Goal: Transaction & Acquisition: Purchase product/service

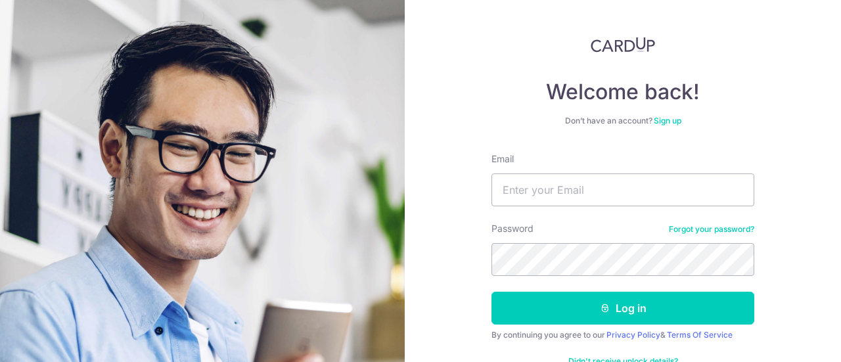
scroll to position [93, 0]
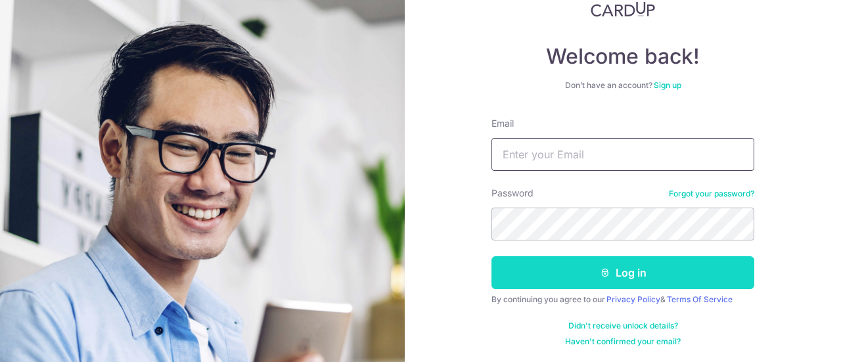
type input "[EMAIL_ADDRESS][DOMAIN_NAME]"
click at [619, 271] on button "Log in" at bounding box center [622, 272] width 263 height 33
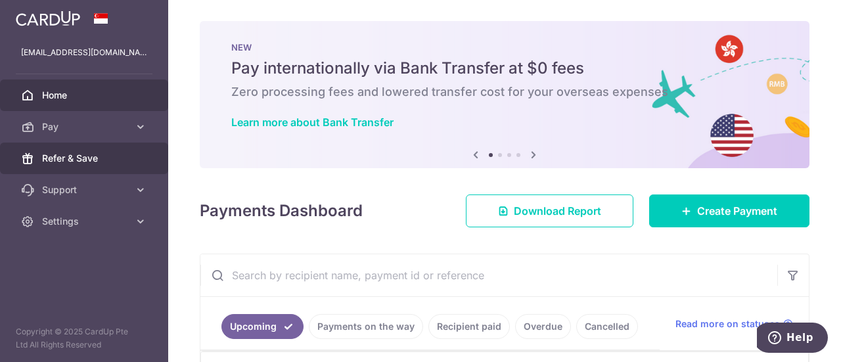
click at [83, 156] on span "Refer & Save" at bounding box center [85, 158] width 87 height 13
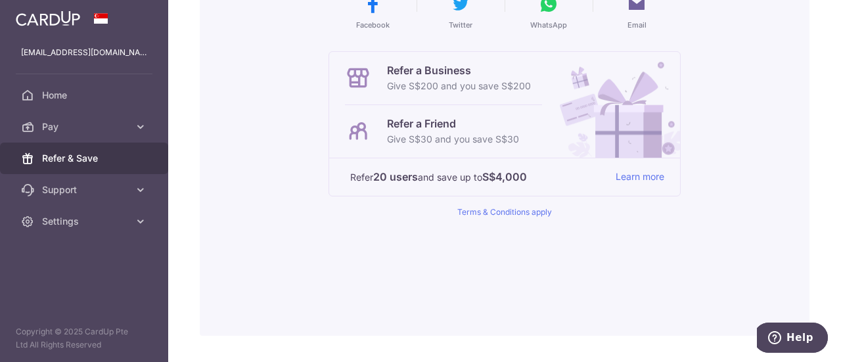
scroll to position [297, 0]
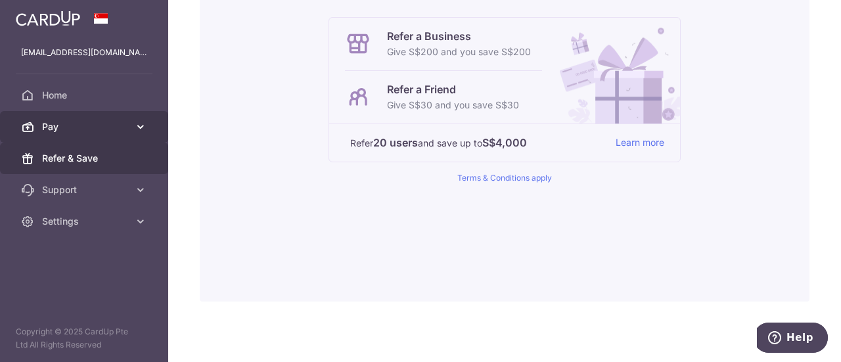
click at [87, 129] on span "Pay" at bounding box center [85, 126] width 87 height 13
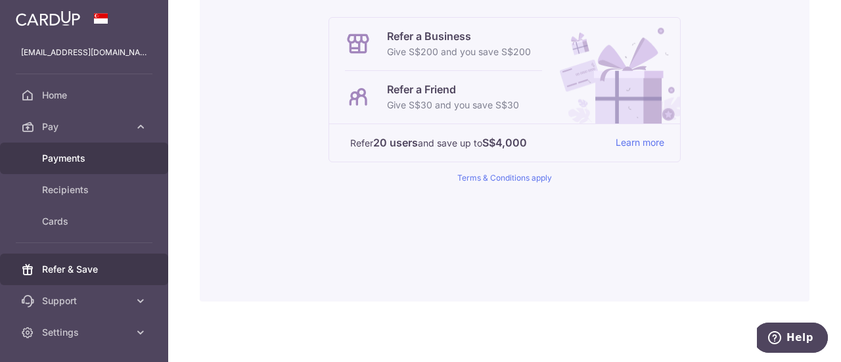
click at [64, 162] on span "Payments" at bounding box center [85, 158] width 87 height 13
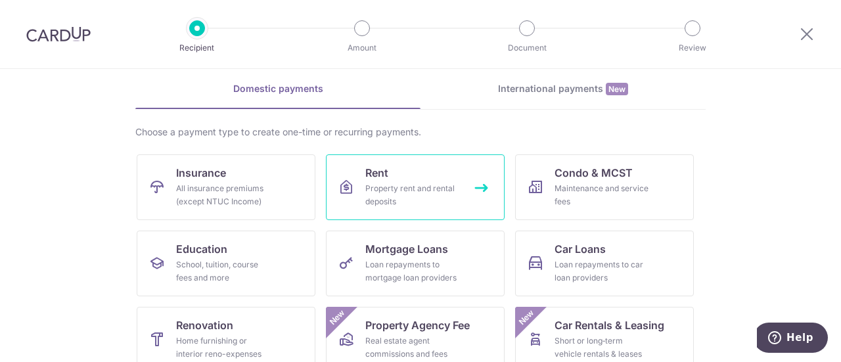
scroll to position [28, 0]
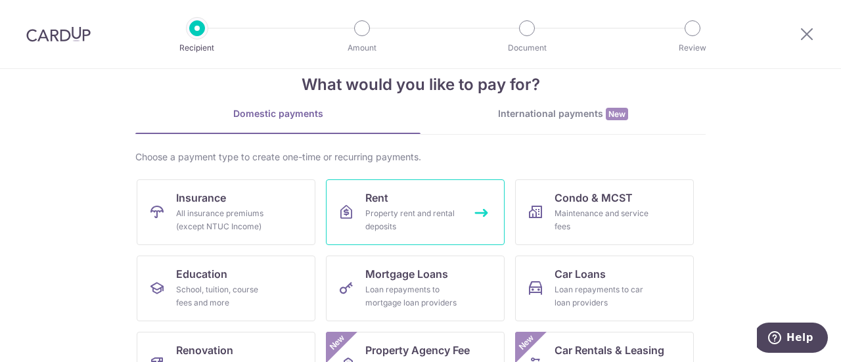
click at [378, 202] on span "Rent" at bounding box center [376, 198] width 23 height 16
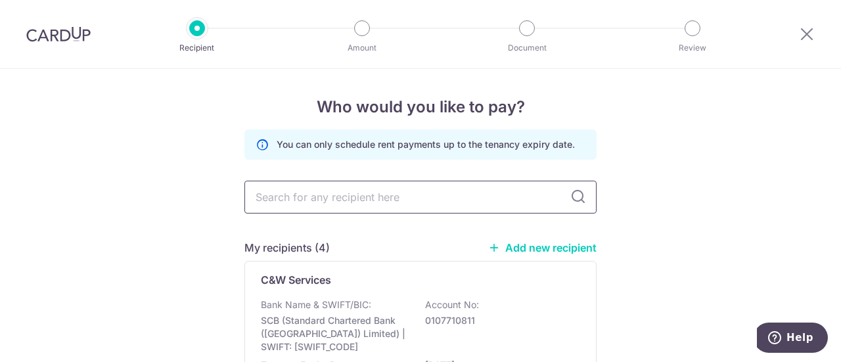
scroll to position [131, 0]
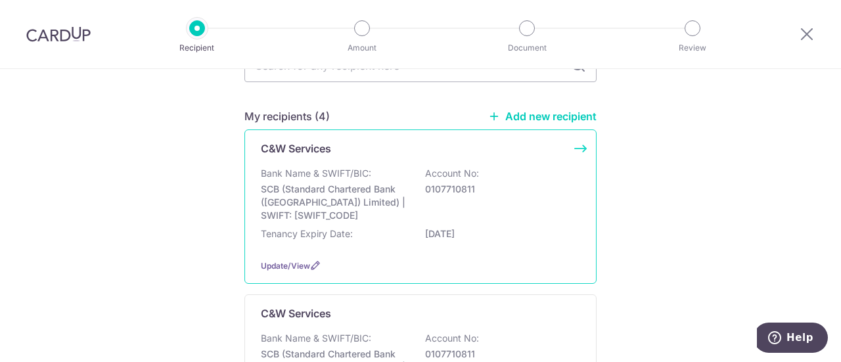
click at [336, 173] on p "Bank Name & SWIFT/BIC:" at bounding box center [316, 173] width 110 height 13
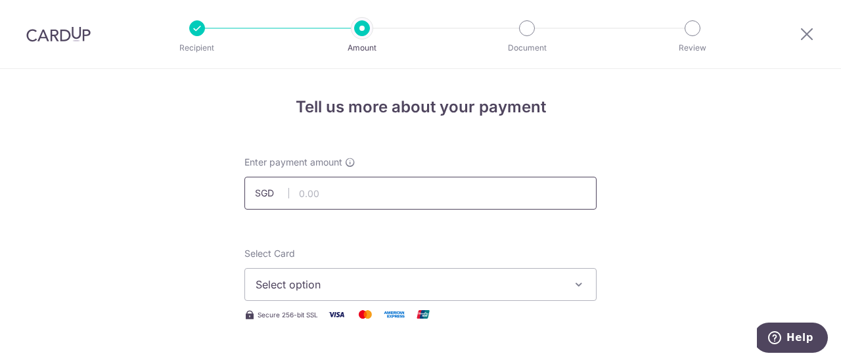
click at [338, 196] on input "text" at bounding box center [420, 193] width 352 height 33
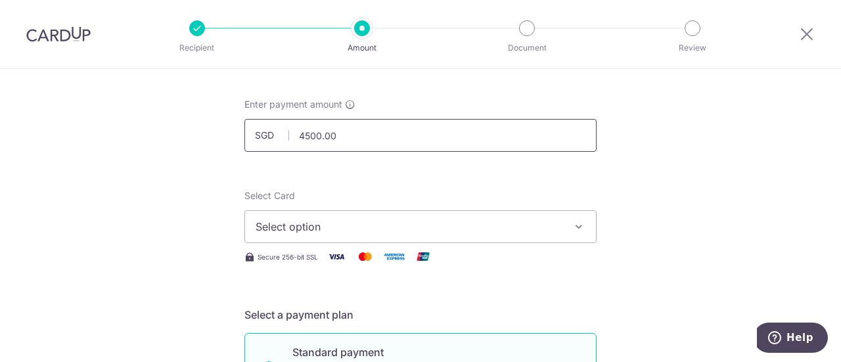
scroll to position [131, 0]
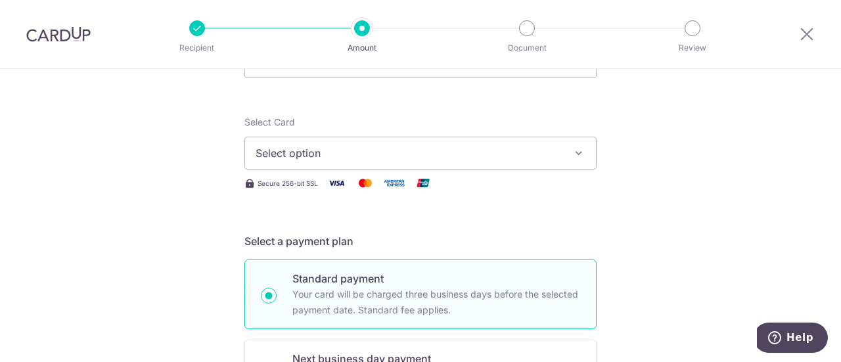
type input "4,500.00"
click at [576, 153] on icon "button" at bounding box center [578, 152] width 13 height 13
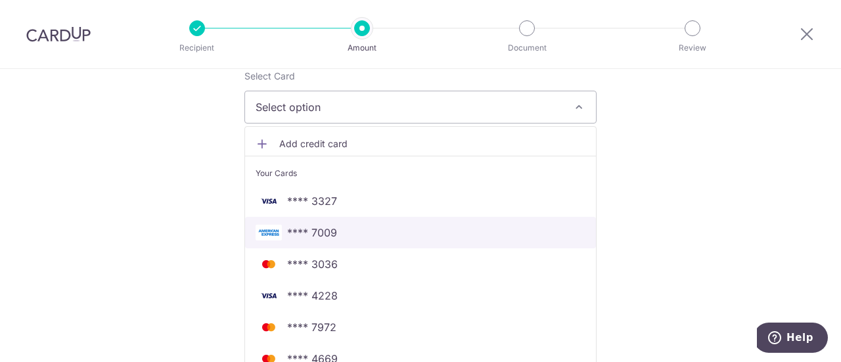
scroll to position [263, 0]
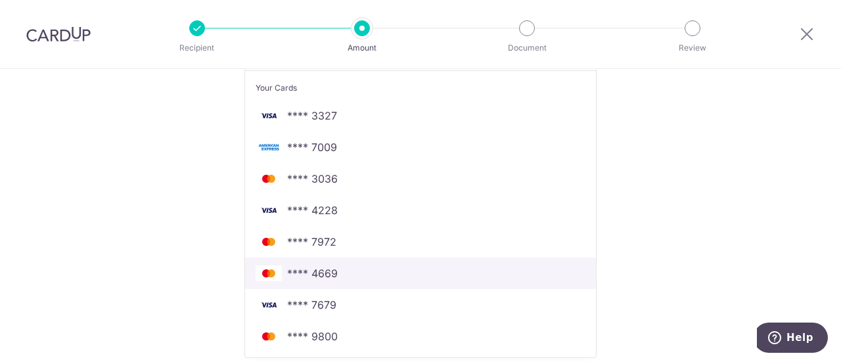
click at [340, 273] on span "**** 4669" at bounding box center [421, 273] width 330 height 16
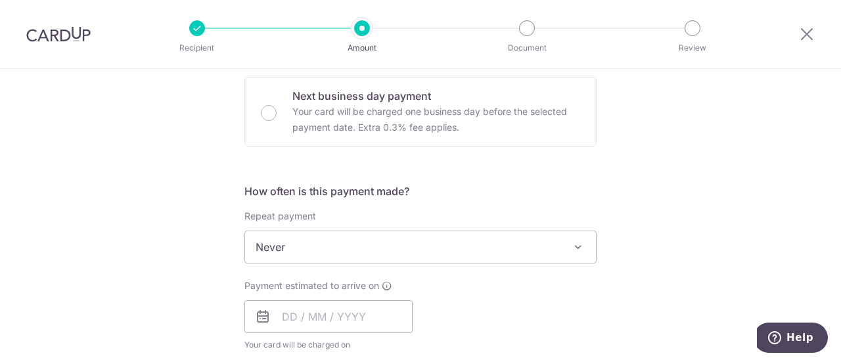
scroll to position [460, 0]
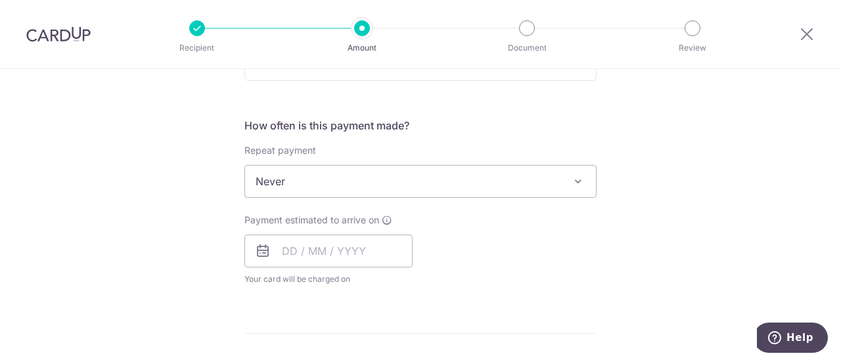
click at [579, 182] on span at bounding box center [578, 181] width 16 height 16
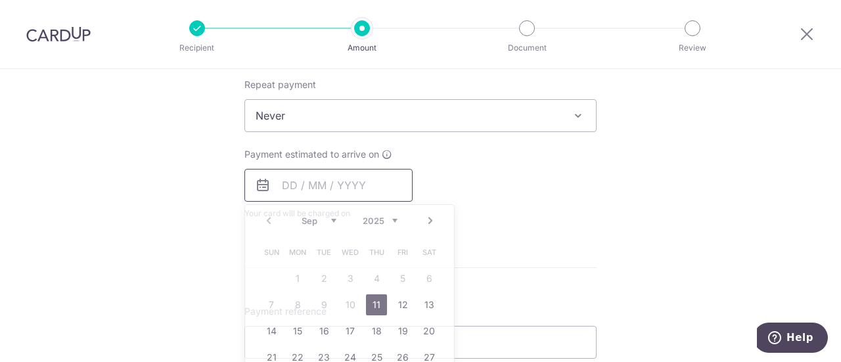
click at [286, 183] on input "text" at bounding box center [328, 185] width 168 height 33
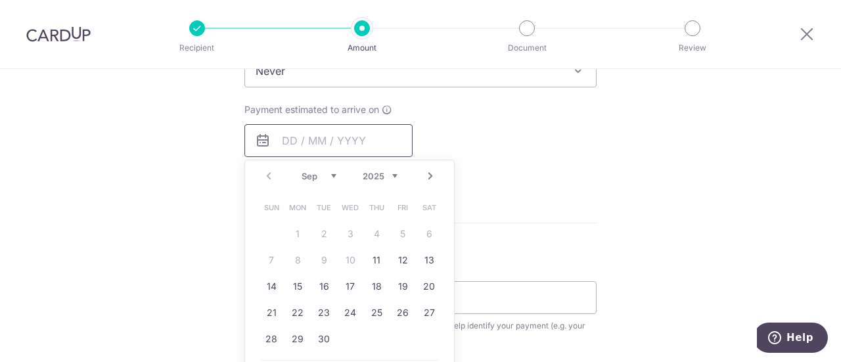
scroll to position [591, 0]
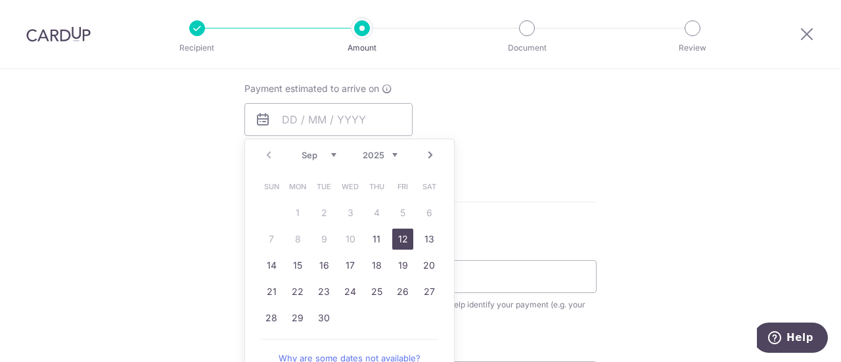
click at [395, 242] on link "12" at bounding box center [402, 239] width 21 height 21
type input "12/09/2025"
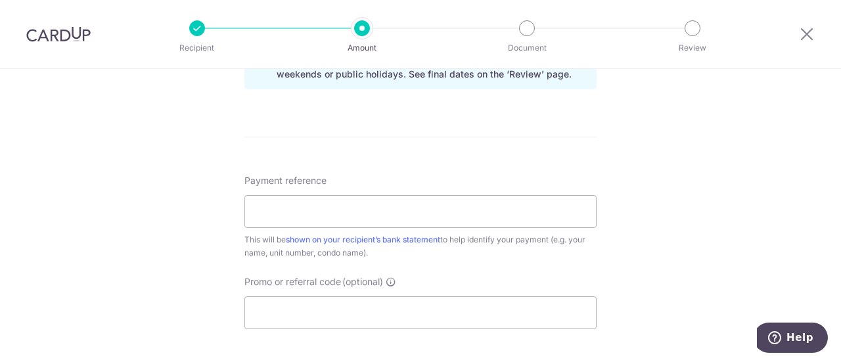
scroll to position [723, 0]
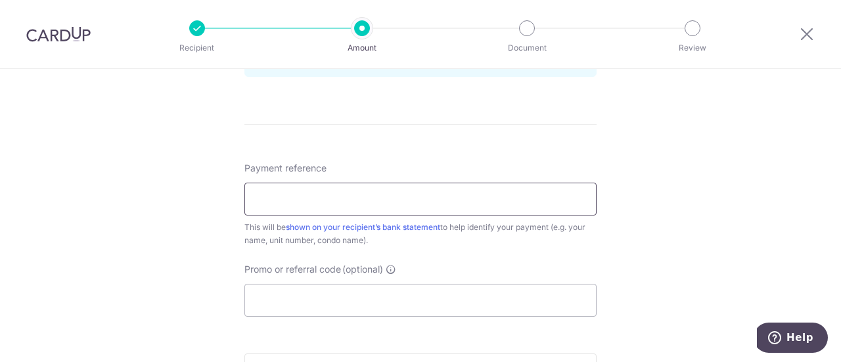
click at [315, 199] on input "Payment reference" at bounding box center [420, 199] width 352 height 33
click at [257, 198] on input "Payment reference" at bounding box center [420, 199] width 352 height 33
paste input "202509000087655O"
click at [251, 194] on input "202509000087655O" at bounding box center [420, 199] width 352 height 33
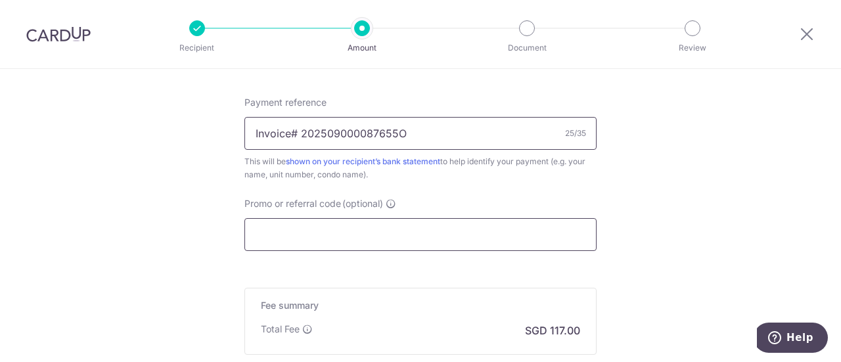
type input "Invoice# 202509000087655O"
click at [307, 229] on input "Promo or referral code (optional)" at bounding box center [420, 234] width 352 height 33
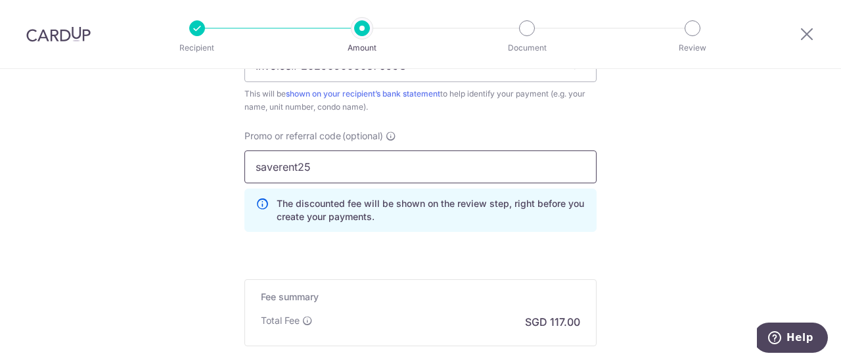
scroll to position [920, 0]
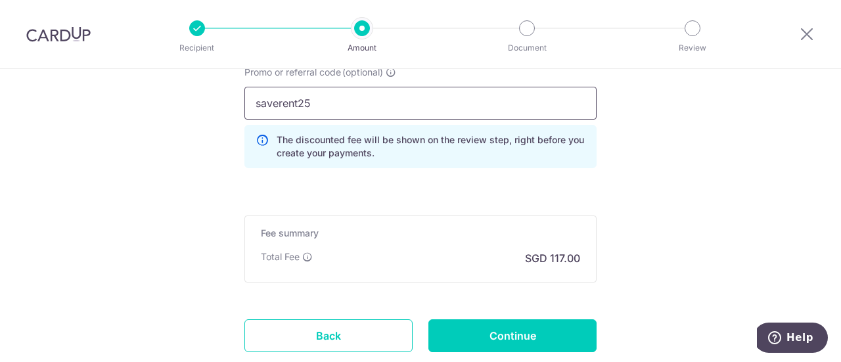
drag, startPoint x: 326, startPoint y: 102, endPoint x: 230, endPoint y: 122, distance: 97.9
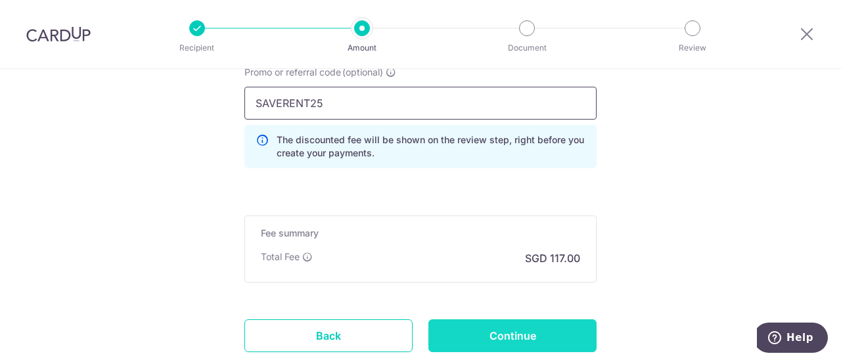
type input "SAVERENT25"
click at [501, 338] on input "Continue" at bounding box center [512, 335] width 168 height 33
type input "Create Schedule"
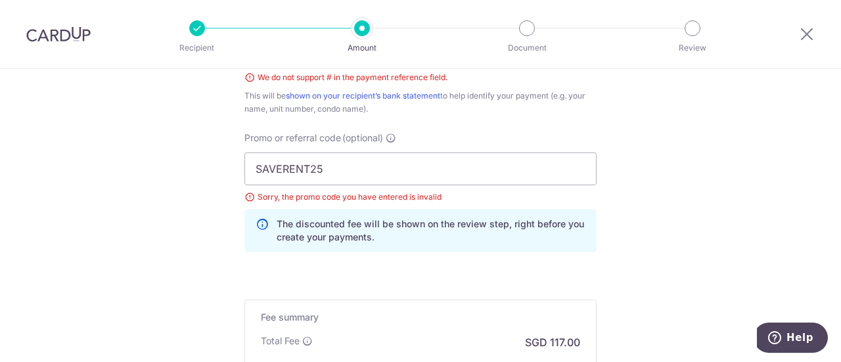
scroll to position [741, 0]
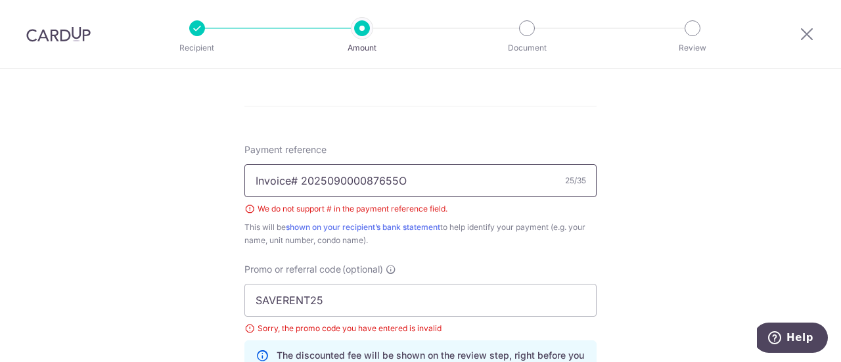
click at [293, 178] on input "Invoice# 202509000087655O" at bounding box center [420, 180] width 352 height 33
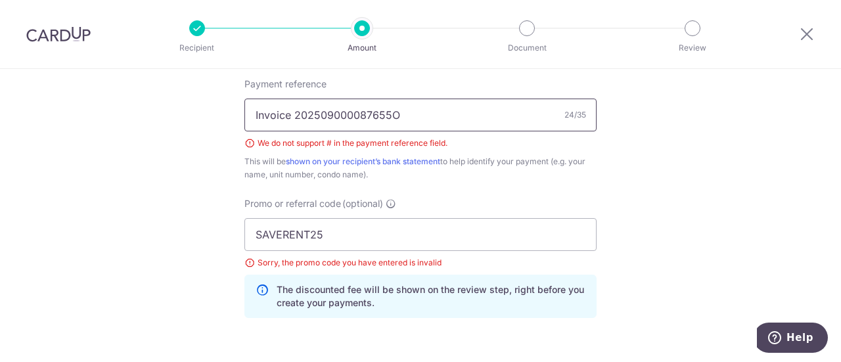
scroll to position [872, 0]
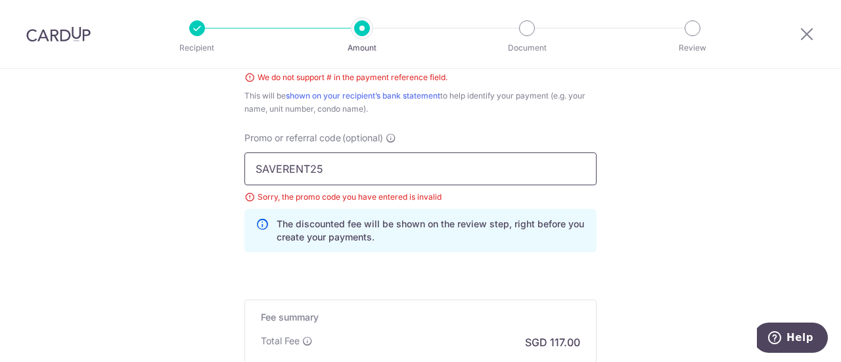
type input "Invoice 202509000087655O"
drag, startPoint x: 347, startPoint y: 168, endPoint x: 236, endPoint y: 178, distance: 110.9
click at [236, 178] on div "Promo or referral code (optional) SAVERENT25 Sorry, the promo code you have ent…" at bounding box center [420, 196] width 368 height 131
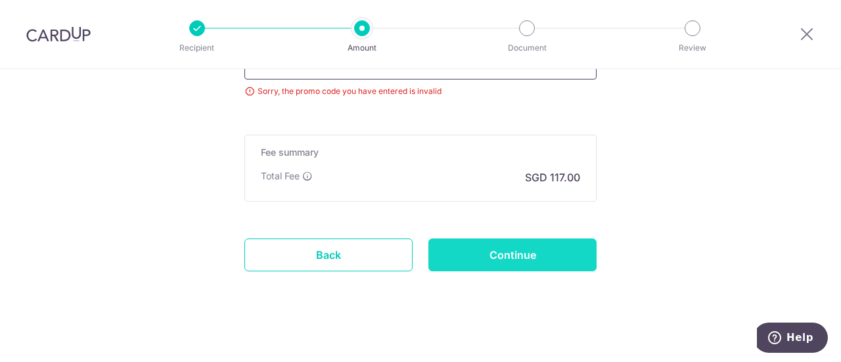
scroll to position [983, 0]
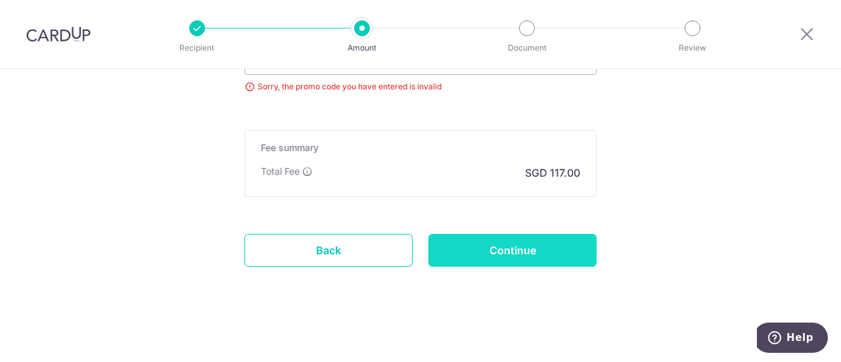
click at [501, 247] on input "Continue" at bounding box center [512, 250] width 168 height 33
type input "Create Schedule"
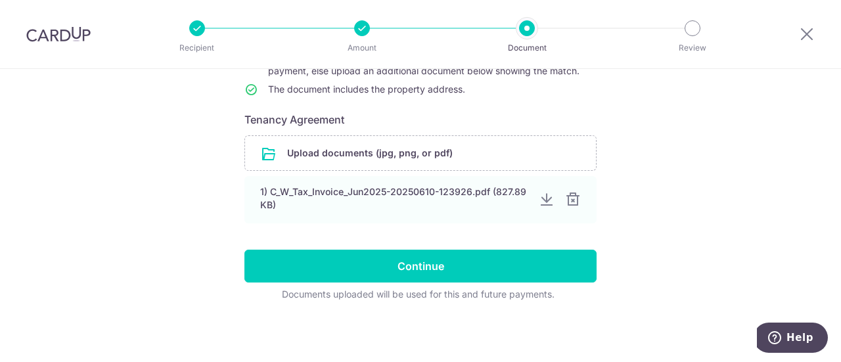
scroll to position [184, 0]
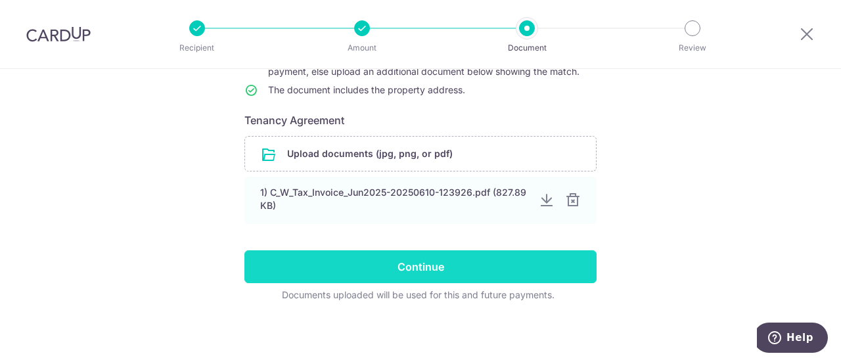
click at [401, 265] on input "Continue" at bounding box center [420, 266] width 352 height 33
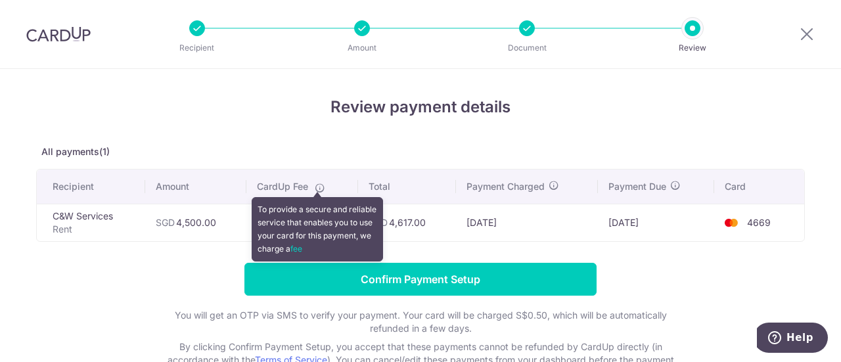
click at [317, 189] on icon at bounding box center [320, 188] width 11 height 11
click at [318, 189] on icon at bounding box center [320, 188] width 11 height 11
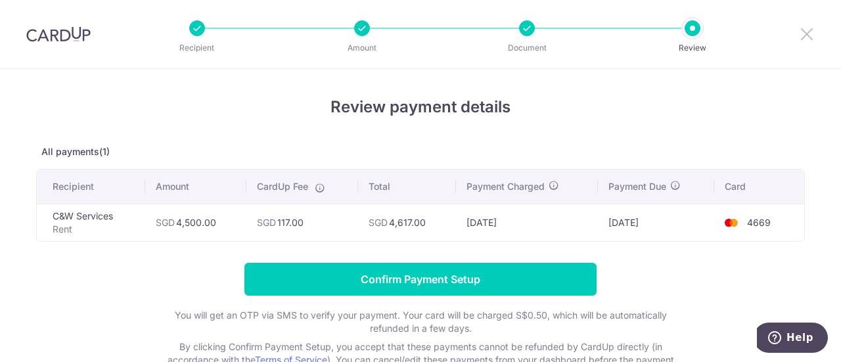
click at [809, 32] on icon at bounding box center [807, 34] width 16 height 16
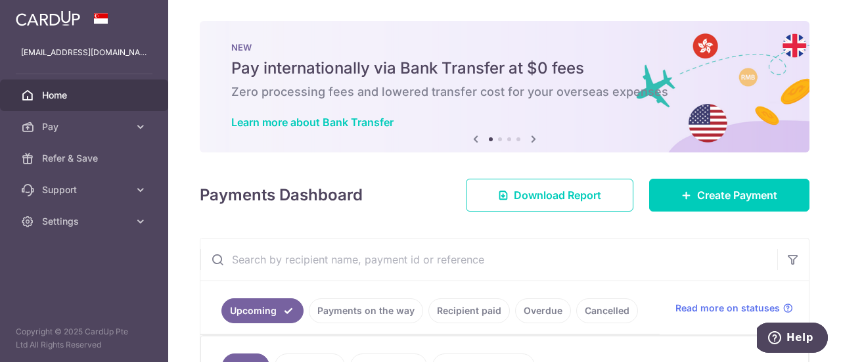
click at [532, 141] on icon at bounding box center [534, 139] width 16 height 16
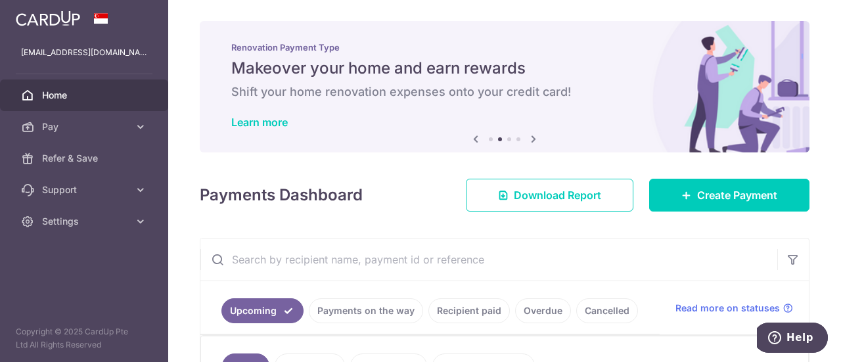
click at [532, 141] on icon at bounding box center [534, 139] width 16 height 16
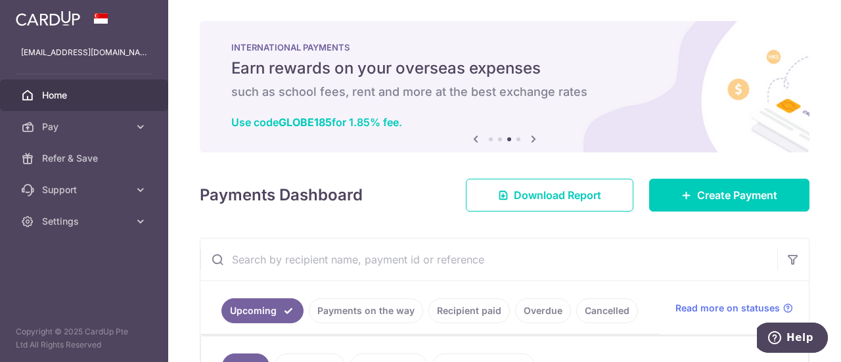
click at [532, 141] on icon at bounding box center [534, 139] width 16 height 16
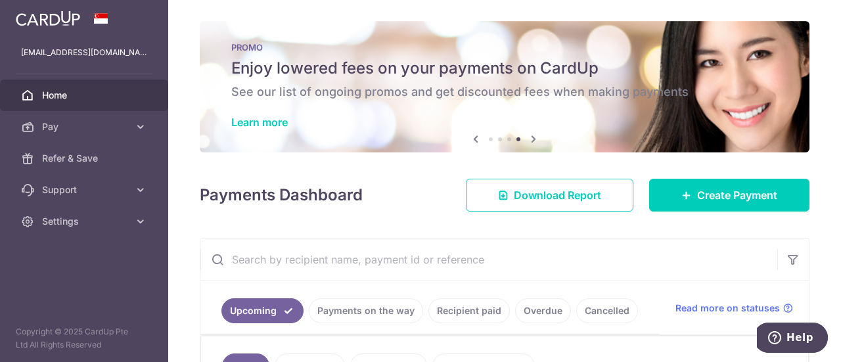
click at [532, 141] on icon at bounding box center [534, 139] width 16 height 16
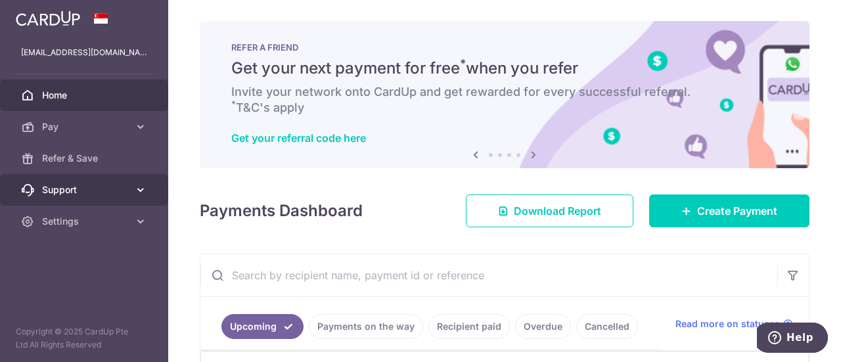
click at [91, 194] on span "Support" at bounding box center [85, 189] width 87 height 13
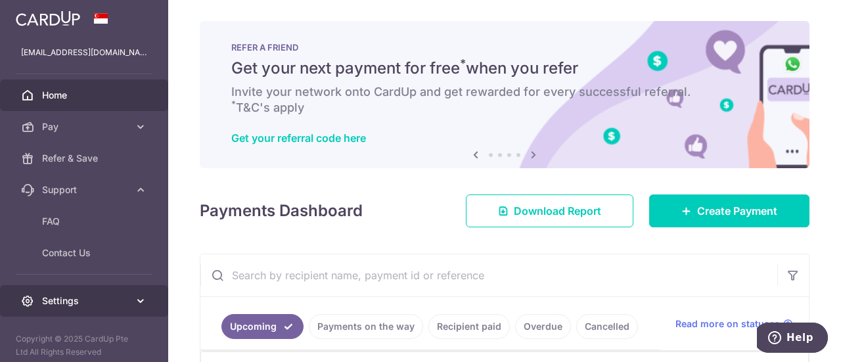
click at [64, 299] on span "Settings" at bounding box center [85, 300] width 87 height 13
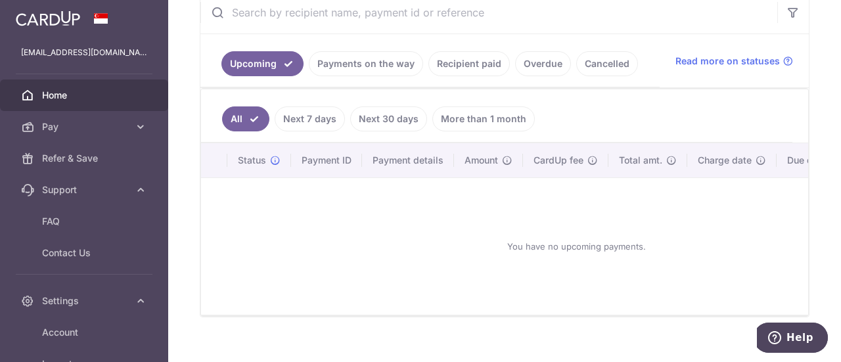
click at [56, 95] on span "Home" at bounding box center [85, 95] width 87 height 13
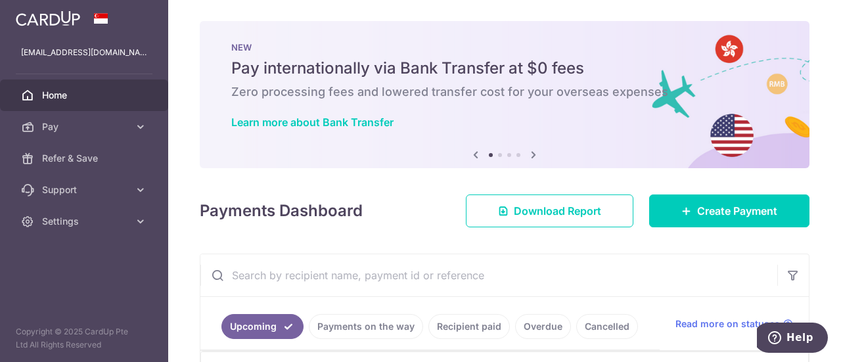
click at [775, 89] on div "NEW Pay internationally via Bank Transfer at $0 fees Zero processing fees and l…" at bounding box center [505, 86] width 610 height 131
click at [535, 152] on icon at bounding box center [534, 154] width 16 height 16
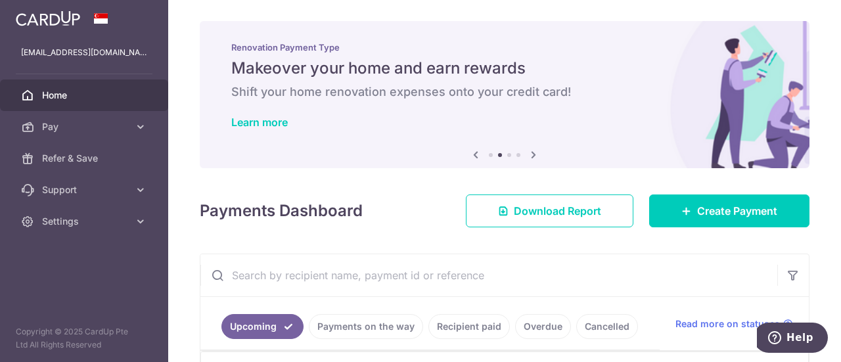
click at [532, 154] on icon at bounding box center [534, 154] width 16 height 16
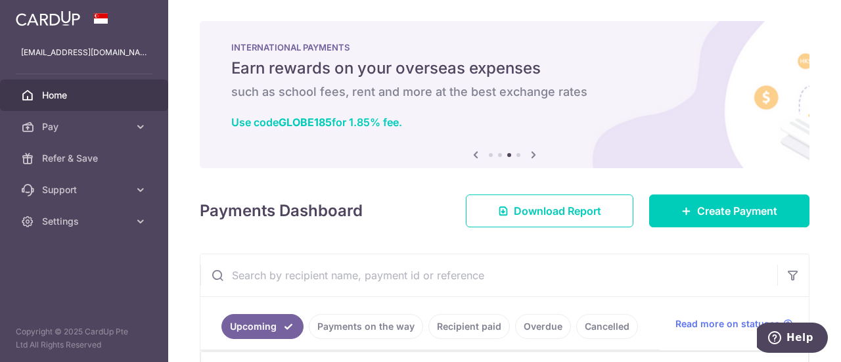
click at [532, 154] on icon at bounding box center [534, 154] width 16 height 16
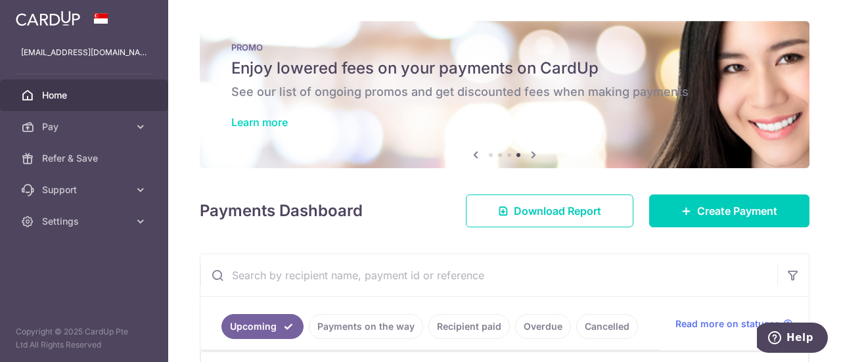
click at [275, 122] on link "Learn more" at bounding box center [259, 122] width 56 height 13
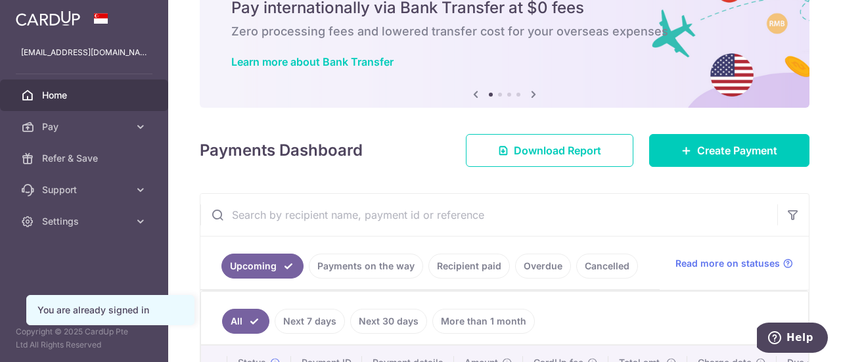
scroll to position [131, 0]
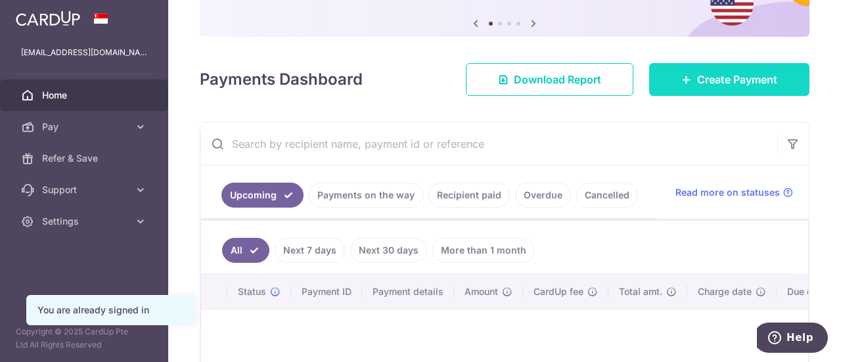
click at [713, 81] on span "Create Payment" at bounding box center [737, 80] width 80 height 16
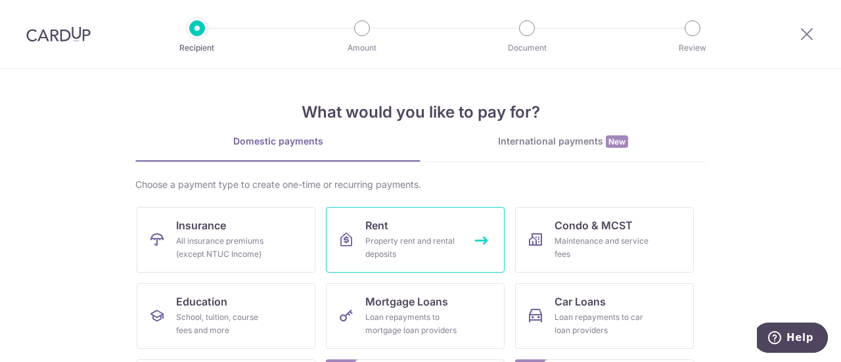
click at [398, 238] on div "Property rent and rental deposits" at bounding box center [412, 248] width 95 height 26
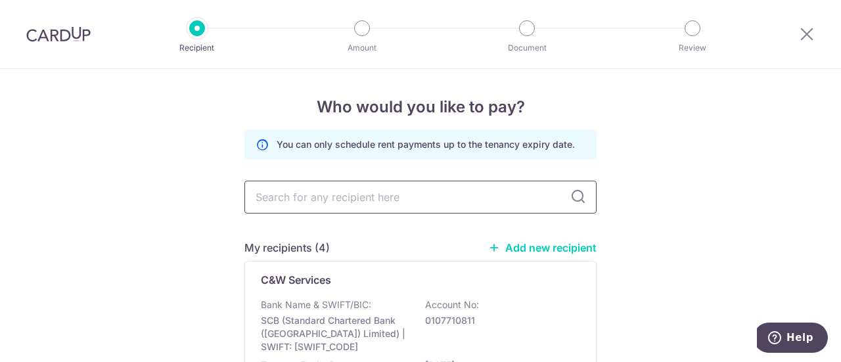
click at [301, 198] on input "text" at bounding box center [420, 197] width 352 height 33
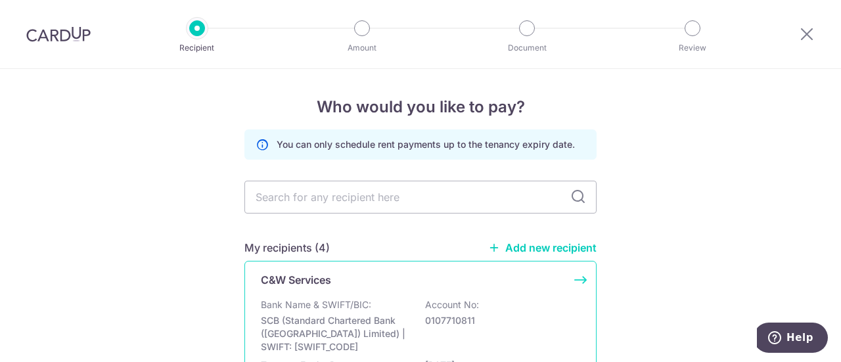
click at [583, 290] on div "C&W Services Bank Name & SWIFT/BIC: SCB (Standard Chartered Bank (Singapore) Li…" at bounding box center [420, 338] width 352 height 154
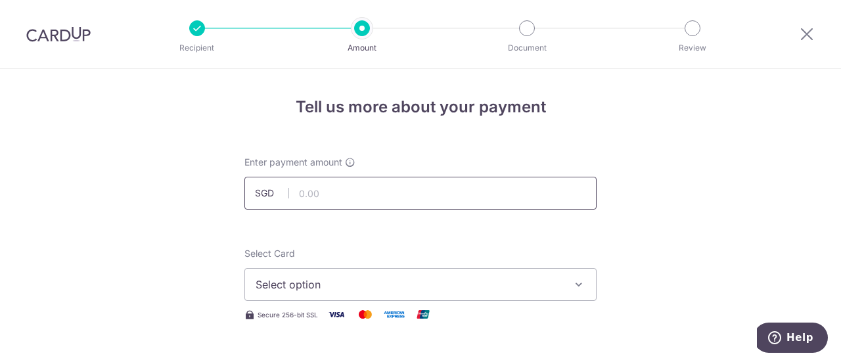
click at [381, 196] on input "text" at bounding box center [420, 193] width 352 height 33
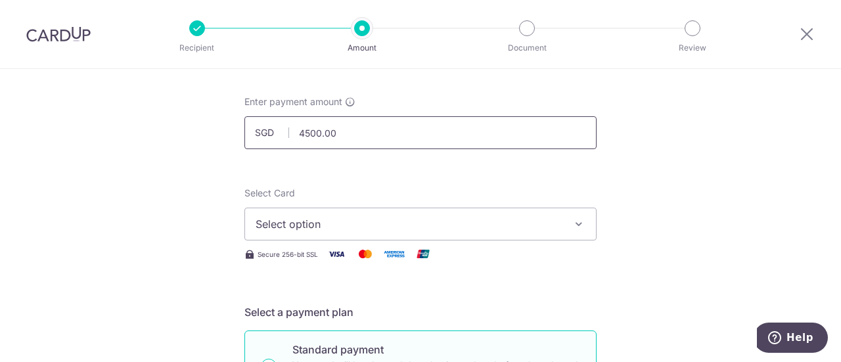
scroll to position [131, 0]
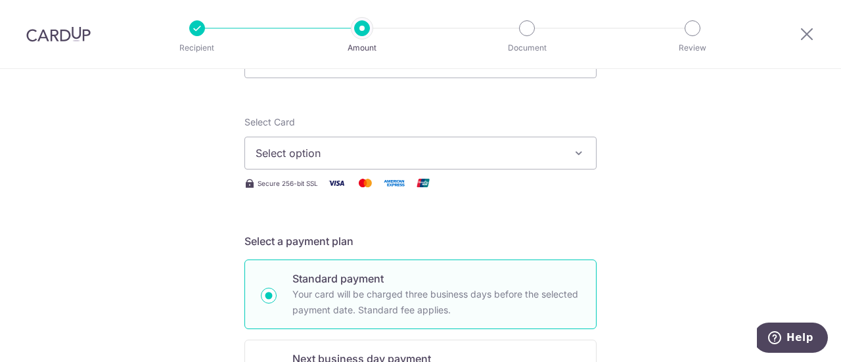
type input "4,500.00"
click at [343, 145] on span "Select option" at bounding box center [409, 153] width 306 height 16
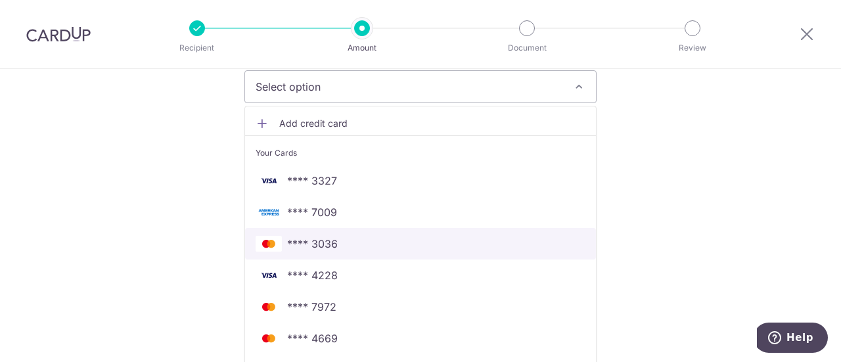
scroll to position [263, 0]
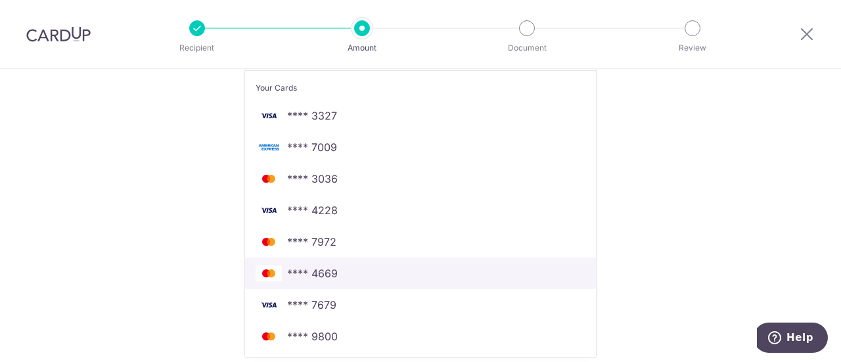
click at [343, 281] on link "**** 4669" at bounding box center [420, 274] width 351 height 32
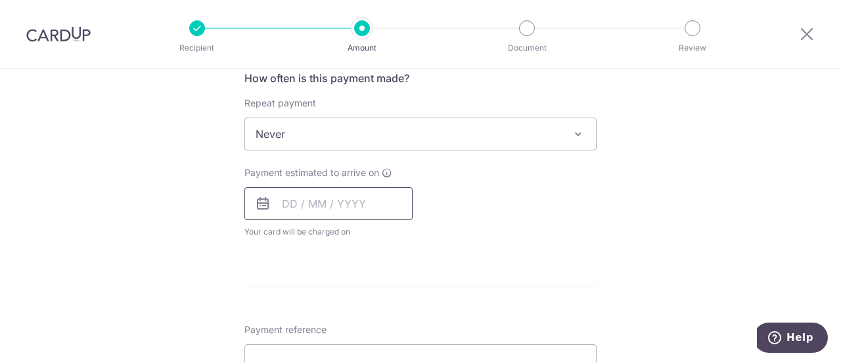
scroll to position [526, 0]
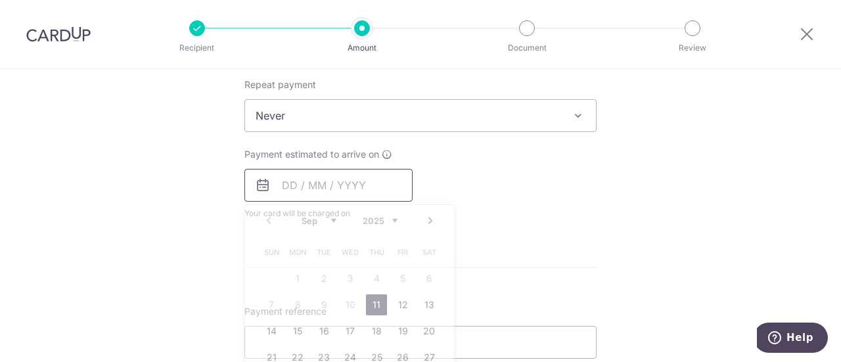
click at [318, 191] on input "text" at bounding box center [328, 185] width 168 height 33
click at [396, 303] on link "12" at bounding box center [402, 304] width 21 height 21
type input "[DATE]"
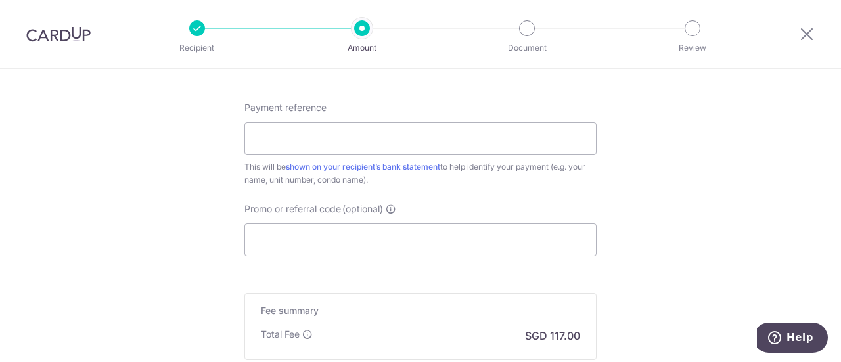
scroll to position [788, 0]
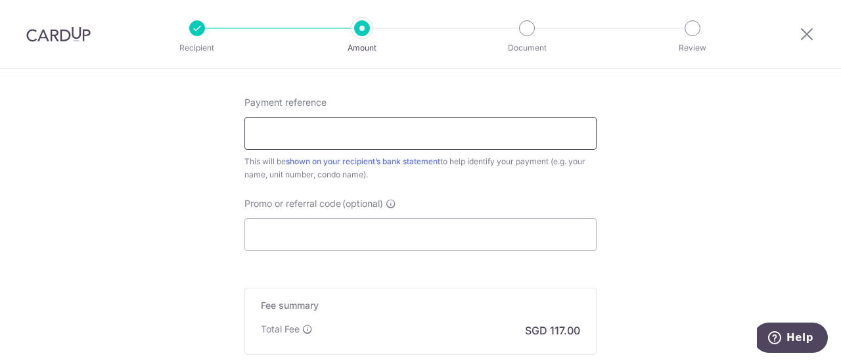
click at [310, 124] on input "Payment reference" at bounding box center [420, 133] width 352 height 33
click at [275, 131] on input "Inv #2025060000793370" at bounding box center [420, 133] width 352 height 33
type input "Inv 2025060000793370"
drag, startPoint x: 252, startPoint y: 129, endPoint x: 426, endPoint y: 110, distance: 174.5
click at [426, 110] on div "Payment reference Inv 2025060000793370 21/35 This will be shown on your recipie…" at bounding box center [420, 138] width 352 height 85
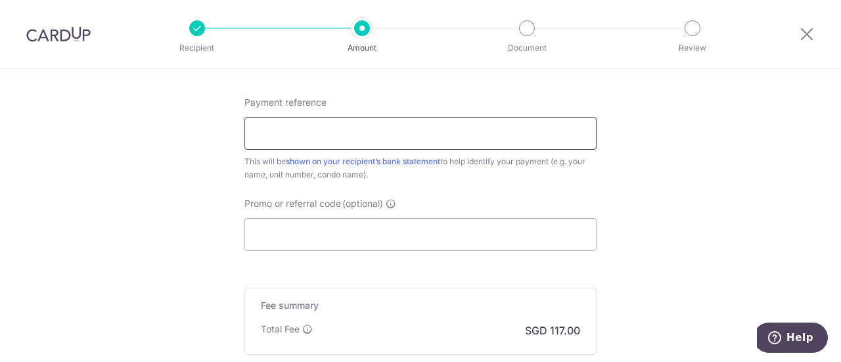
click at [255, 132] on input "Payment reference" at bounding box center [420, 133] width 352 height 33
paste input "2018-000228D"
type input "2018-000228D"
click at [292, 233] on input "Promo or referral code (optional)" at bounding box center [420, 234] width 352 height 33
type input "s"
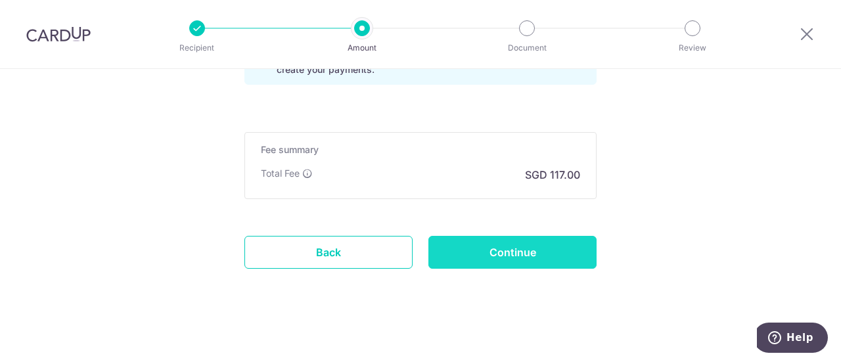
scroll to position [1004, 0]
type input "SAVERENT179"
click at [505, 248] on input "Continue" at bounding box center [512, 251] width 168 height 33
type input "Create Schedule"
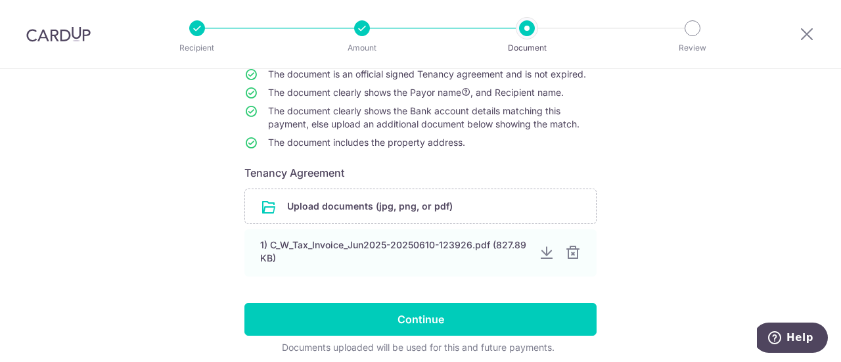
scroll to position [184, 0]
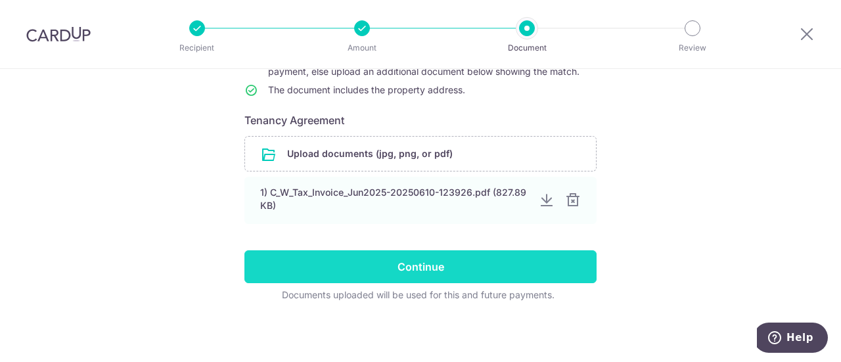
click at [419, 263] on input "Continue" at bounding box center [420, 266] width 352 height 33
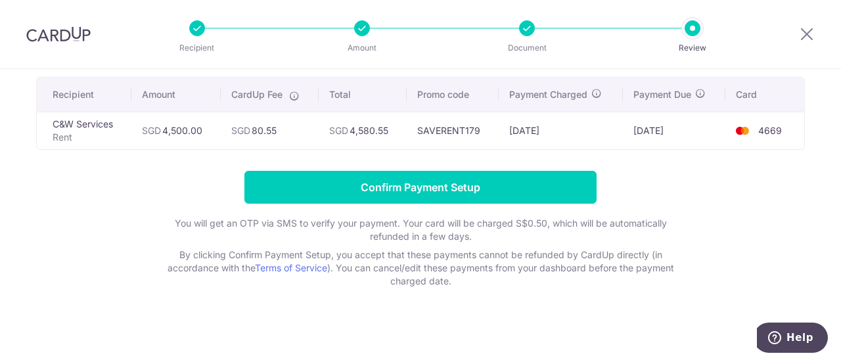
scroll to position [93, 0]
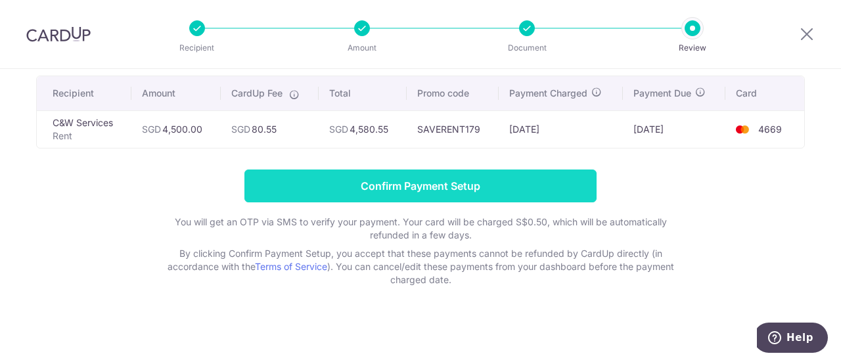
click at [416, 182] on input "Confirm Payment Setup" at bounding box center [420, 185] width 352 height 33
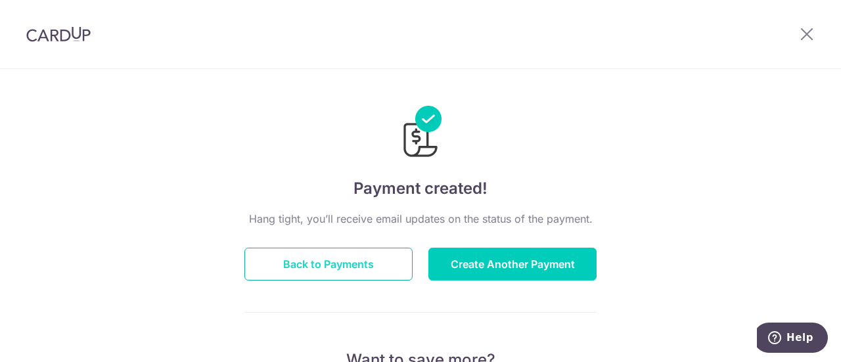
click at [324, 261] on button "Back to Payments" at bounding box center [328, 264] width 168 height 33
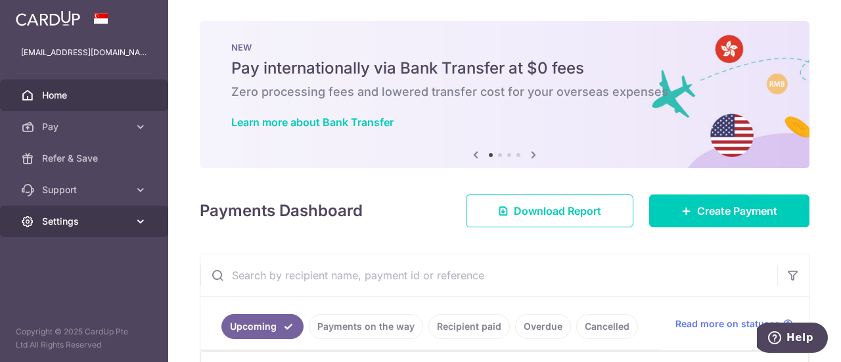
click at [135, 225] on icon at bounding box center [140, 221] width 13 height 13
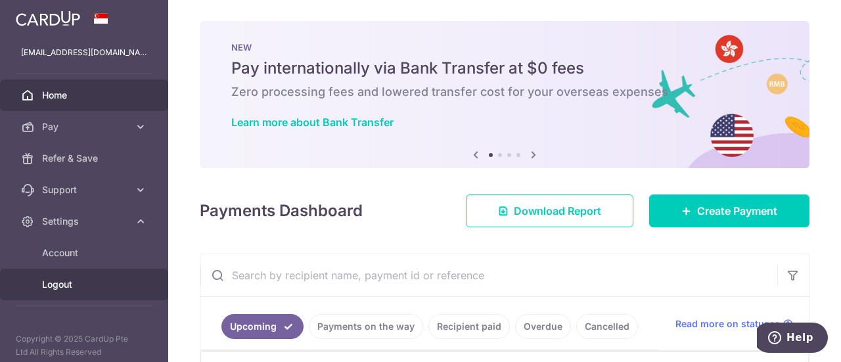
click at [58, 289] on span "Logout" at bounding box center [85, 284] width 87 height 13
